Goal: Task Accomplishment & Management: Complete application form

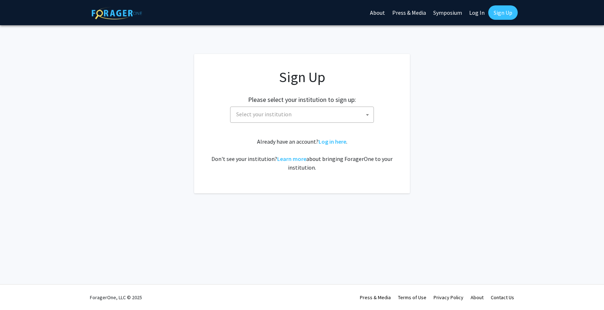
click at [328, 118] on span "Select your institution" at bounding box center [303, 114] width 140 height 15
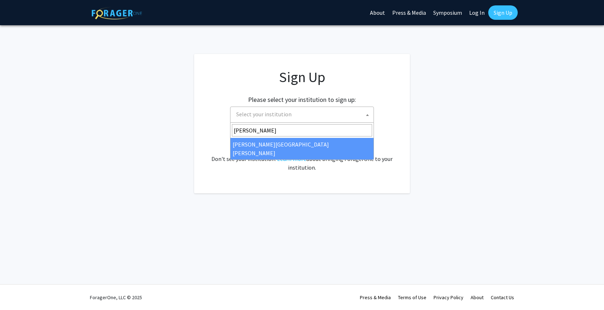
type input "[PERSON_NAME]"
select select "1"
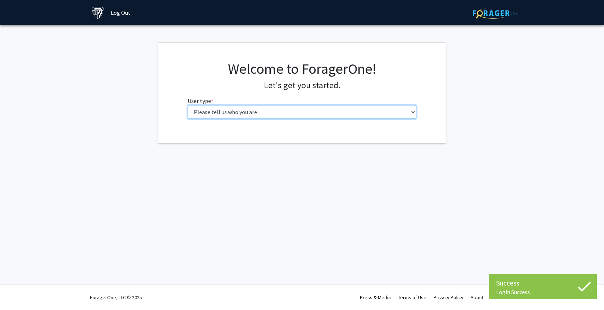
click at [317, 111] on select "Please tell us who you are Undergraduate Student Master's Student Doctoral Cand…" at bounding box center [302, 112] width 229 height 14
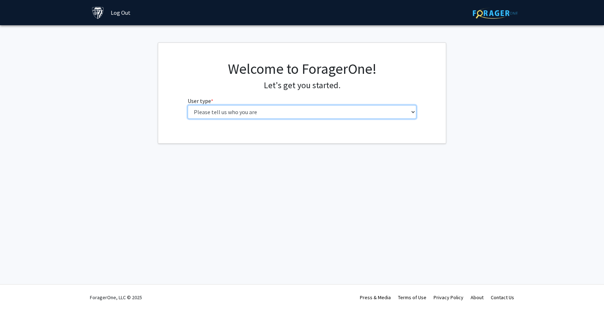
select select "2: masters"
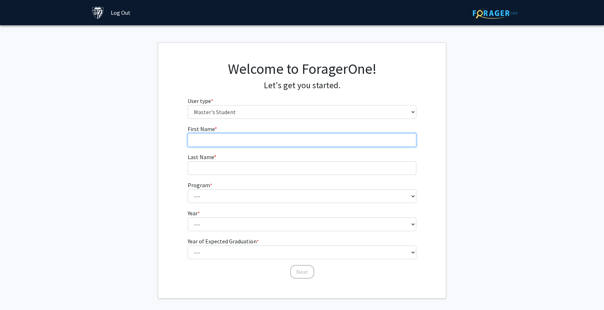
click at [278, 145] on input "First Name * required" at bounding box center [302, 140] width 229 height 14
type input "Vishal"
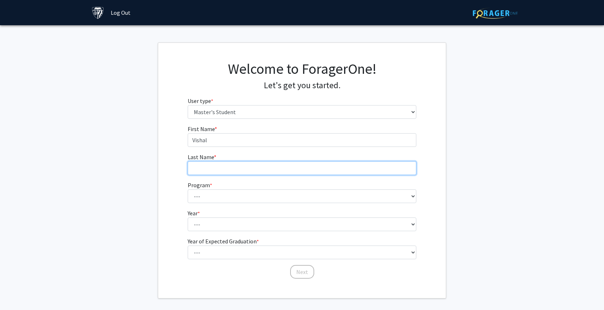
type input "[PERSON_NAME]"
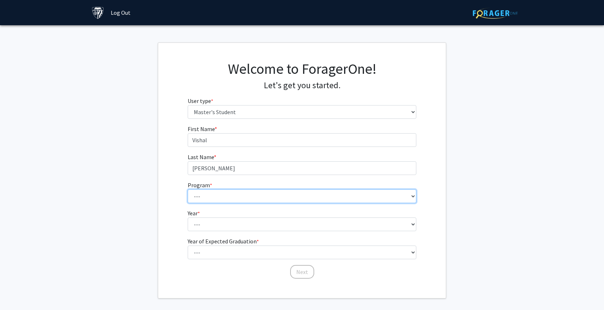
click at [251, 196] on select "--- Anatomy Education Applied and Computational Mathematics Applied Biomedical …" at bounding box center [302, 196] width 229 height 14
select select "29: 19"
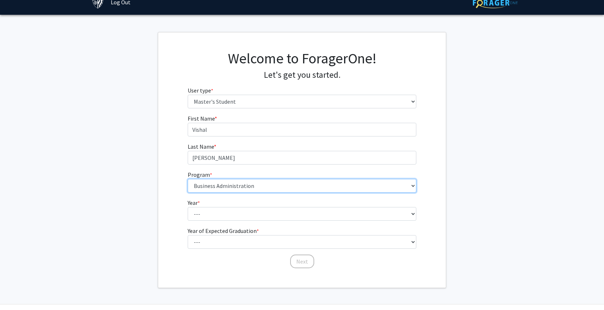
scroll to position [12, 0]
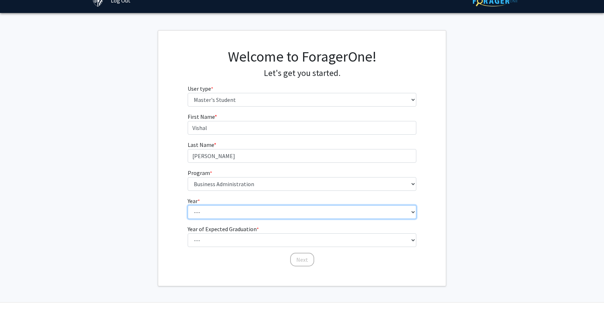
click at [203, 214] on select "--- First Year Second Year" at bounding box center [302, 212] width 229 height 14
select select "1: first_year"
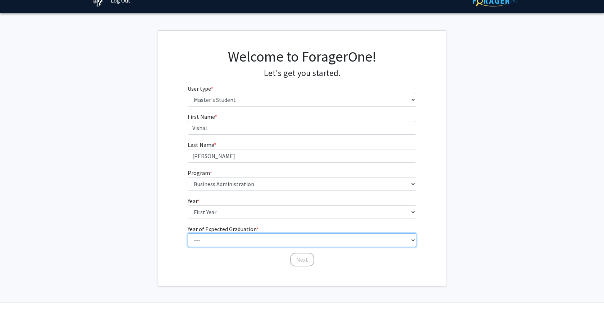
click at [212, 238] on select "--- 2025 2026 2027 2028 2029 2030 2031 2032 2033 2034" at bounding box center [302, 240] width 229 height 14
select select "3: 2027"
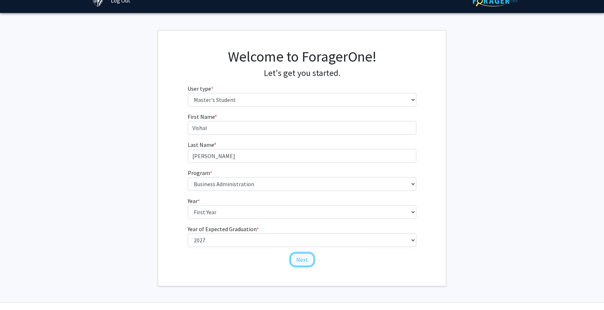
click at [299, 257] on button "Next" at bounding box center [302, 259] width 24 height 14
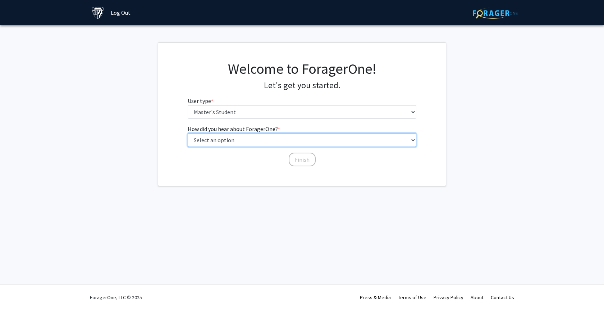
click at [233, 142] on select "Select an option Peer/student recommendation Faculty/staff recommendation Unive…" at bounding box center [302, 140] width 229 height 14
select select "3: university_website"
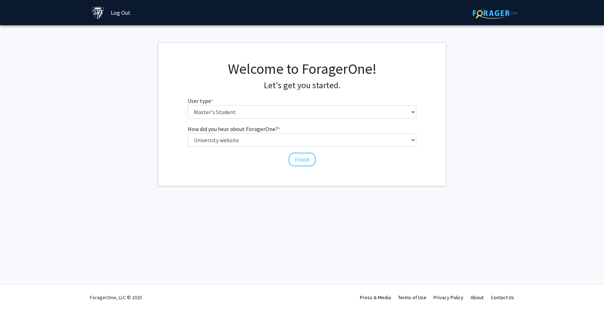
click at [233, 169] on div "Welcome to ForagerOne! Let's get you started. User type * required Please tell …" at bounding box center [302, 114] width 288 height 143
click at [291, 156] on button "Finish" at bounding box center [302, 159] width 27 height 14
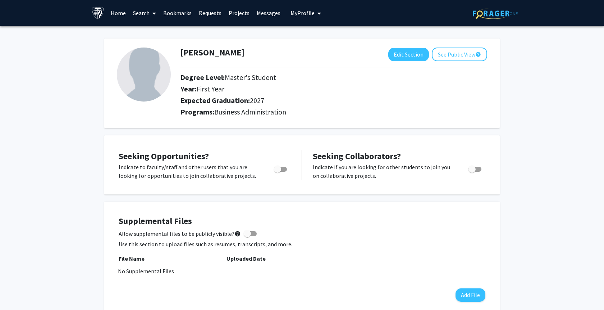
click at [119, 14] on link "Home" at bounding box center [118, 12] width 22 height 25
